Goal: Find specific page/section: Find specific page/section

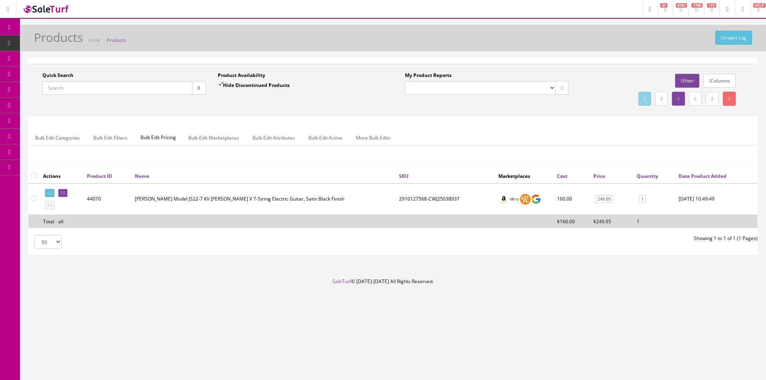
click at [15, 32] on link "Dashboard" at bounding box center [10, 28] width 20 height 16
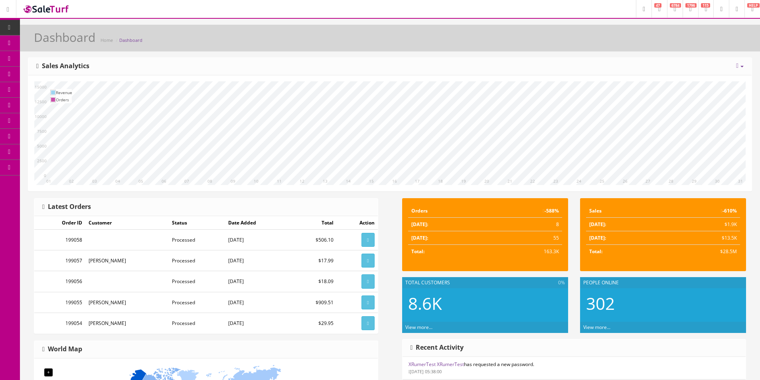
click at [467, 42] on div "Dashboard Home Dashboard" at bounding box center [390, 40] width 728 height 19
click at [52, 43] on span "Products" at bounding box center [57, 43] width 20 height 7
click at [209, 54] on div "Dashboard Home Dashboard Today Week Month Year Year over Year Last Year over Pr…" at bounding box center [390, 330] width 740 height 610
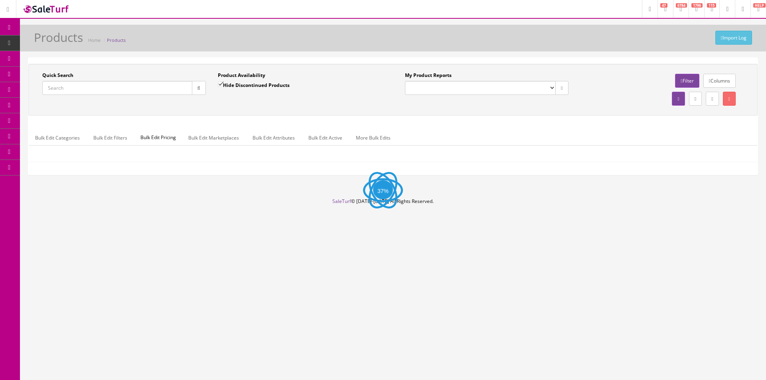
click at [95, 87] on input "Quick Search" at bounding box center [117, 88] width 150 height 14
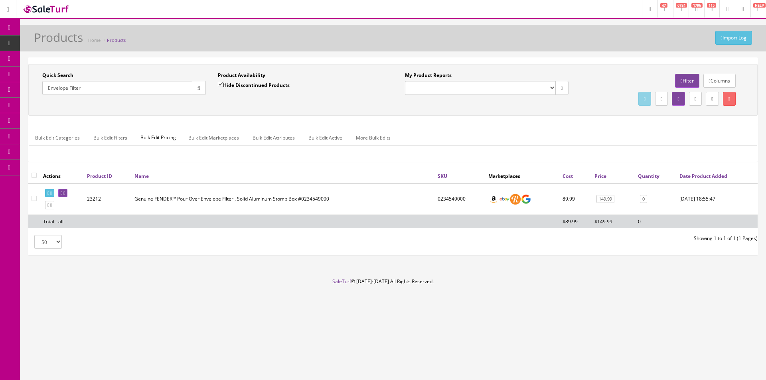
type input "Envelope Filter"
click at [739, 320] on div "Research Trends Trending on Ebay Google Trends Amazon Insights (Login Before Cl…" at bounding box center [383, 190] width 766 height 380
